Goal: Obtain resource: Obtain resource

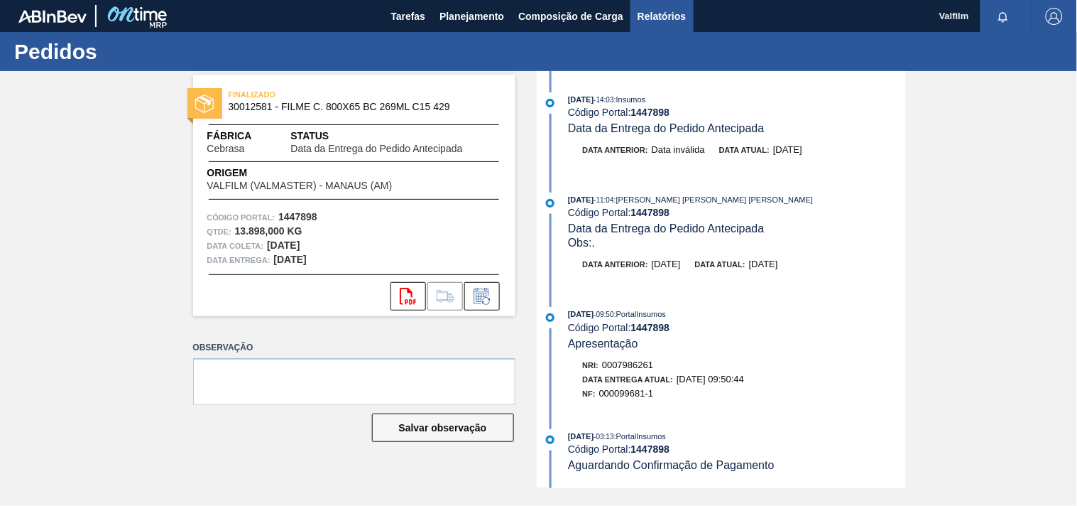
click at [678, 10] on span "Relatórios" at bounding box center [662, 16] width 48 height 17
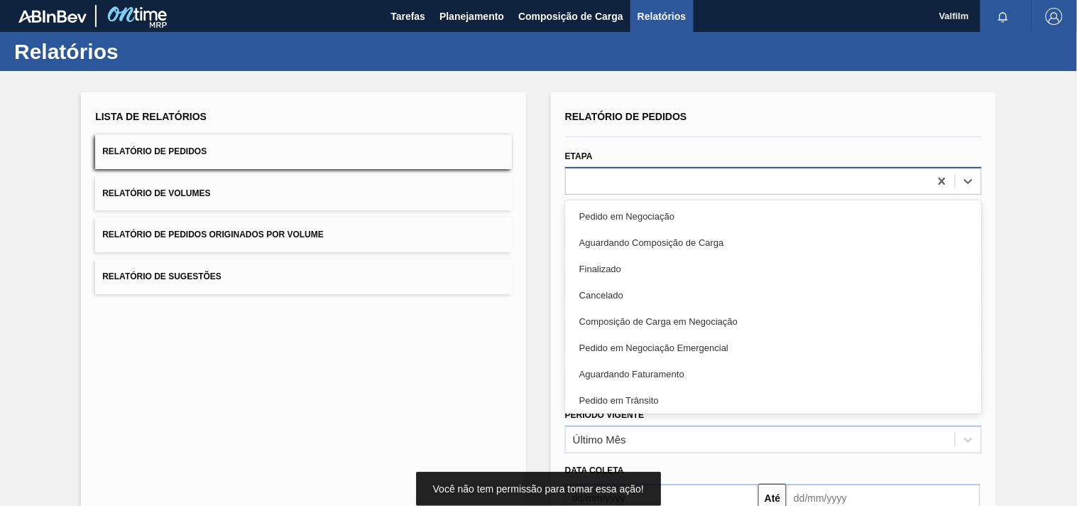
click at [719, 168] on div at bounding box center [773, 181] width 417 height 28
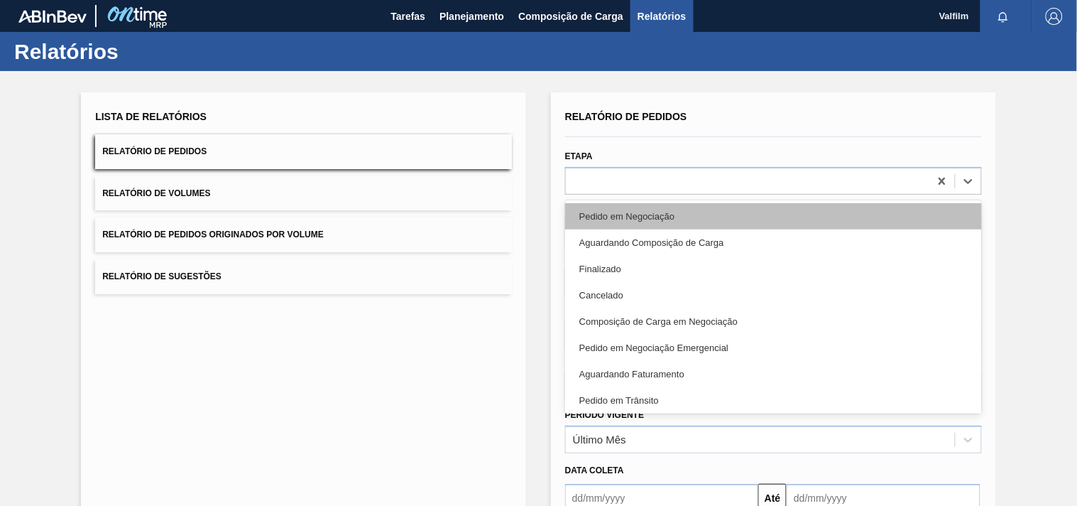
click at [711, 210] on div "Pedido em Negociação" at bounding box center [773, 216] width 417 height 26
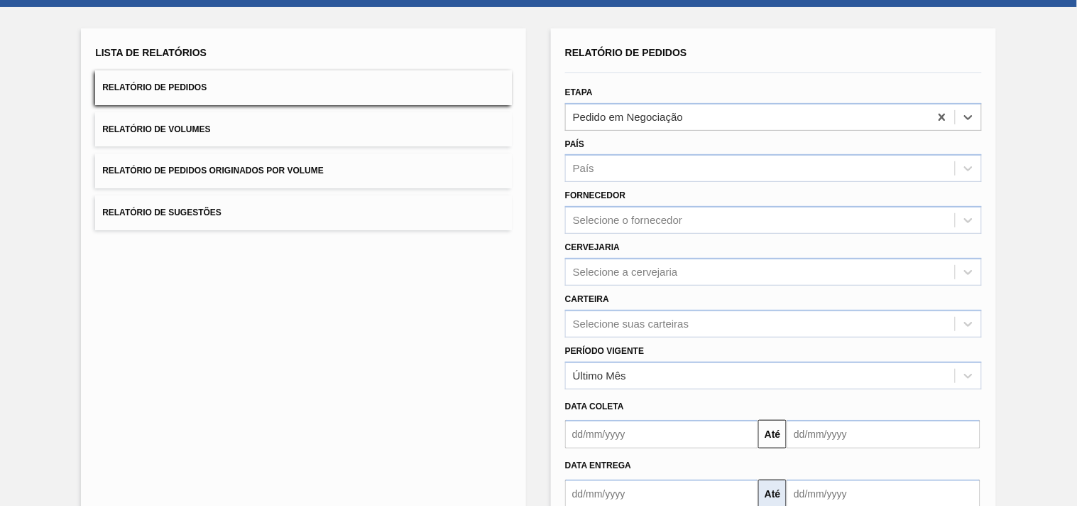
scroll to position [148, 0]
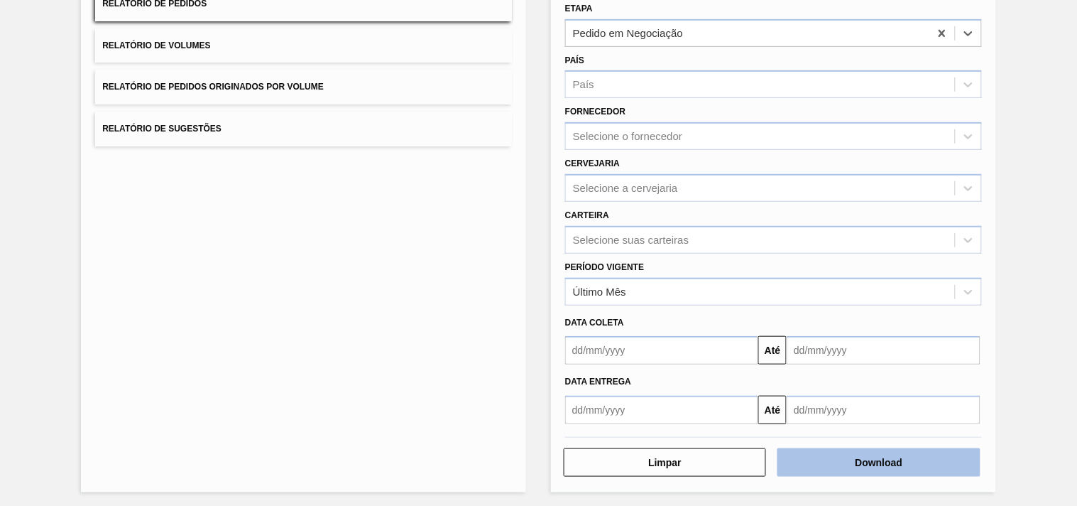
click at [864, 457] on button "Download" at bounding box center [879, 462] width 202 height 28
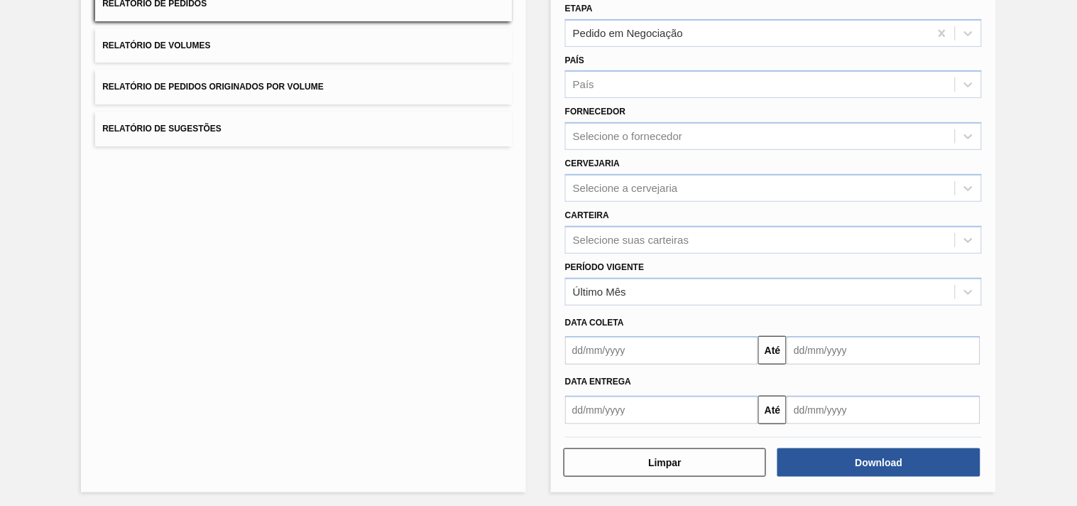
click at [855, 7] on div "Etapa Pedido em Negociação" at bounding box center [773, 23] width 417 height 48
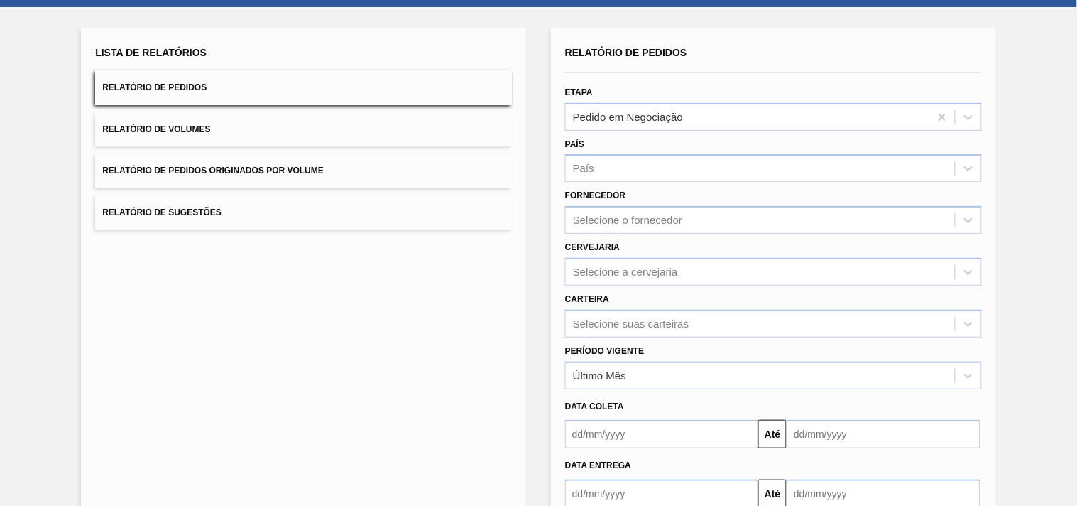
scroll to position [0, 0]
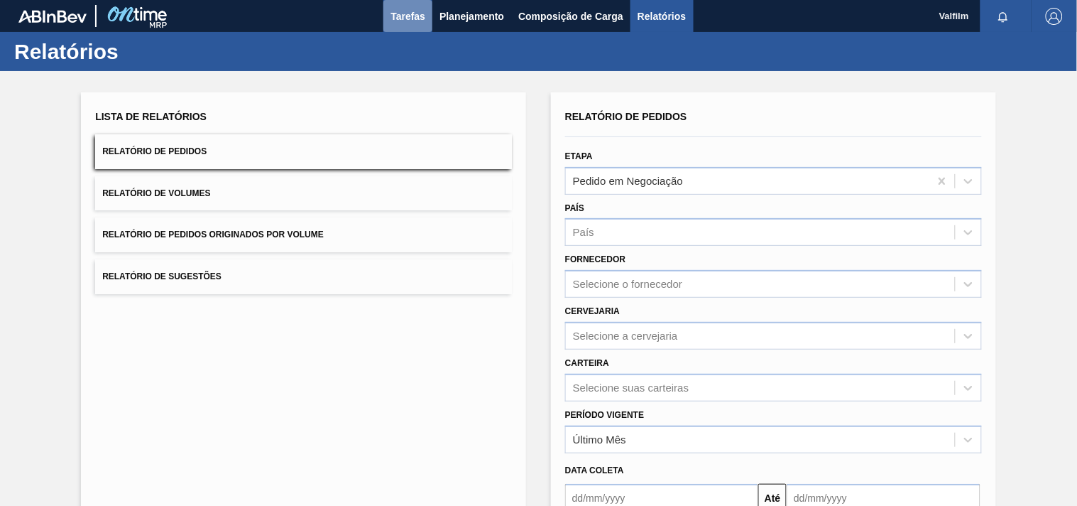
click at [406, 24] on span "Tarefas" at bounding box center [408, 16] width 35 height 17
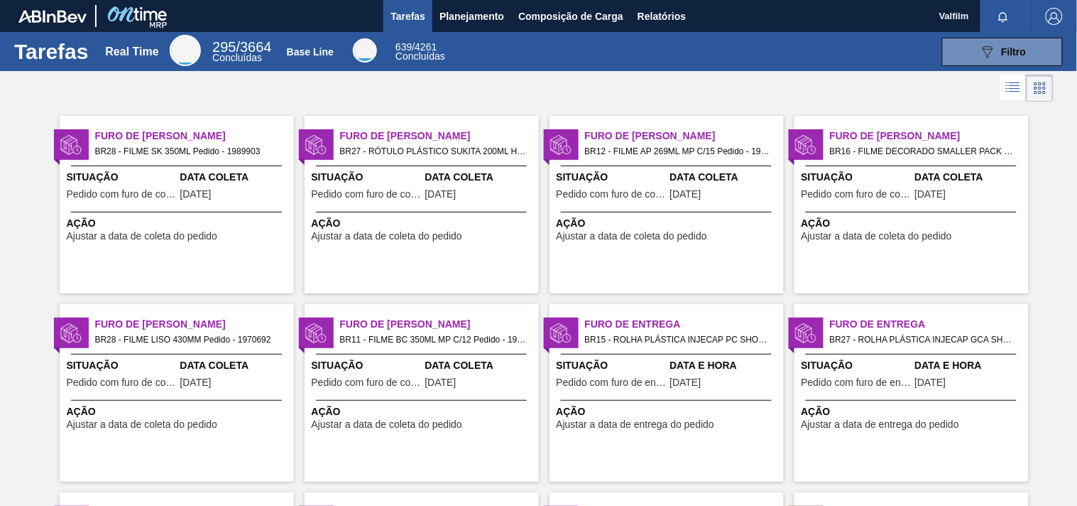
click at [678, 218] on span "Ação" at bounding box center [669, 223] width 224 height 15
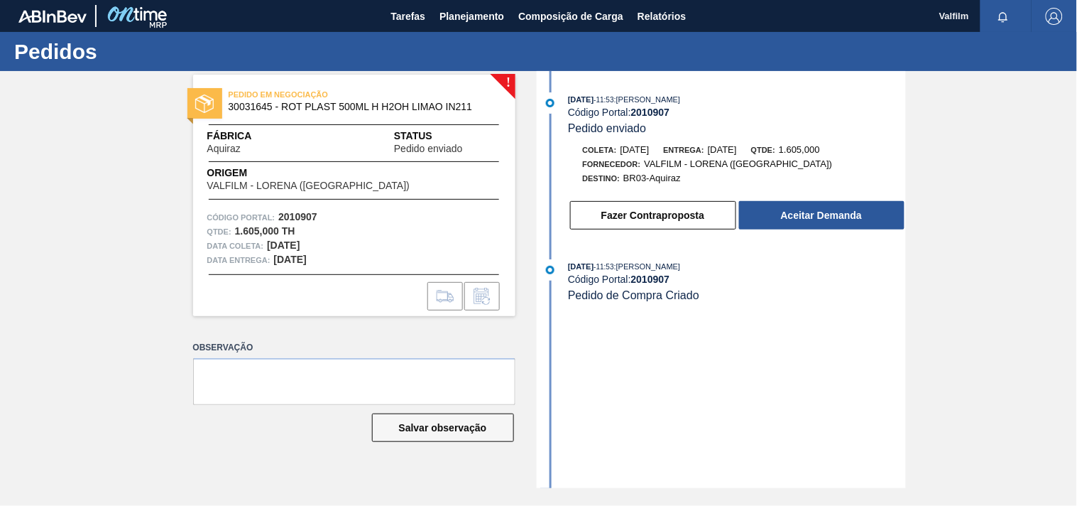
drag, startPoint x: 779, startPoint y: 354, endPoint x: 742, endPoint y: 456, distance: 108.7
click at [742, 456] on div "[DATE] 11:53 : [PERSON_NAME] Código Portal: 2010907 Pedido enviado [PERSON_NAME…" at bounding box center [723, 279] width 366 height 417
